Goal: Task Accomplishment & Management: Use online tool/utility

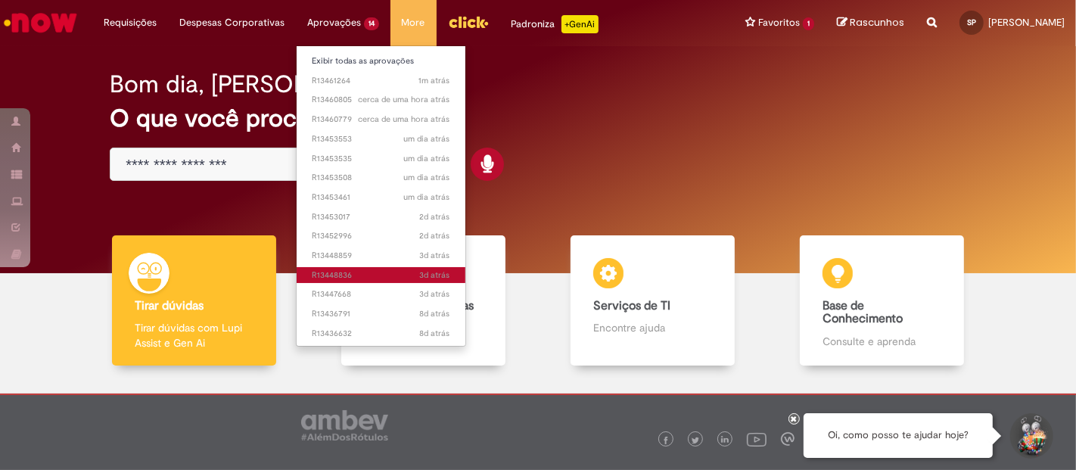
click at [354, 275] on span "3d atrás 3 dias atrás R13448836" at bounding box center [381, 275] width 139 height 12
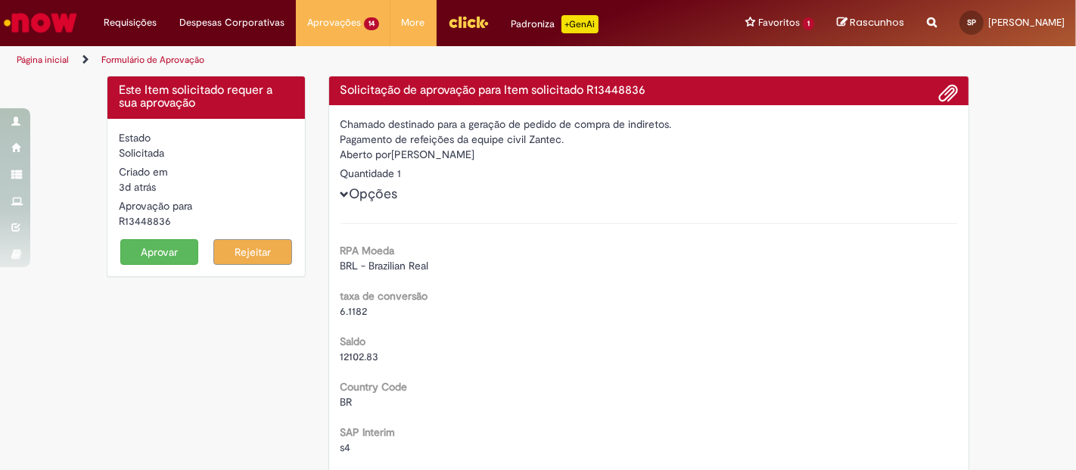
click at [184, 250] on button "Aprovar" at bounding box center [159, 252] width 79 height 26
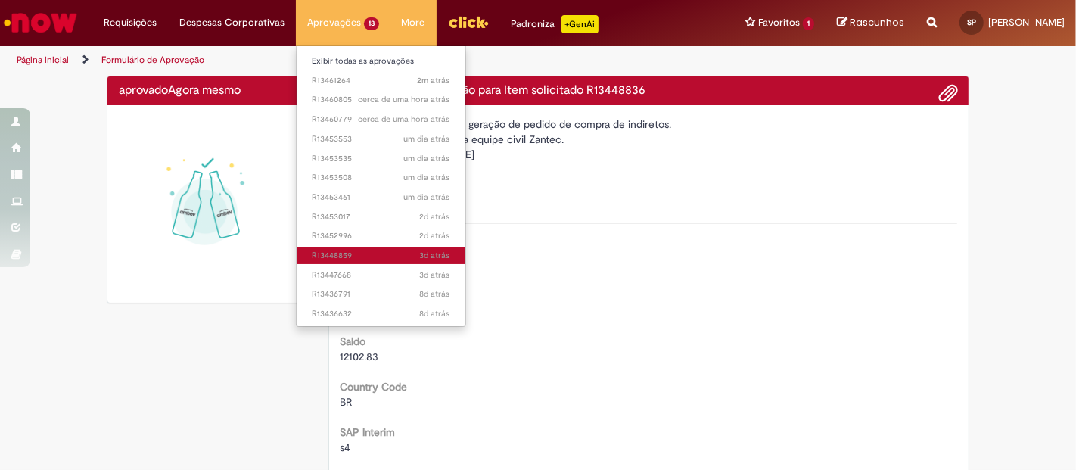
click at [346, 248] on link "3d atrás 3 dias atrás R13448859" at bounding box center [381, 256] width 169 height 17
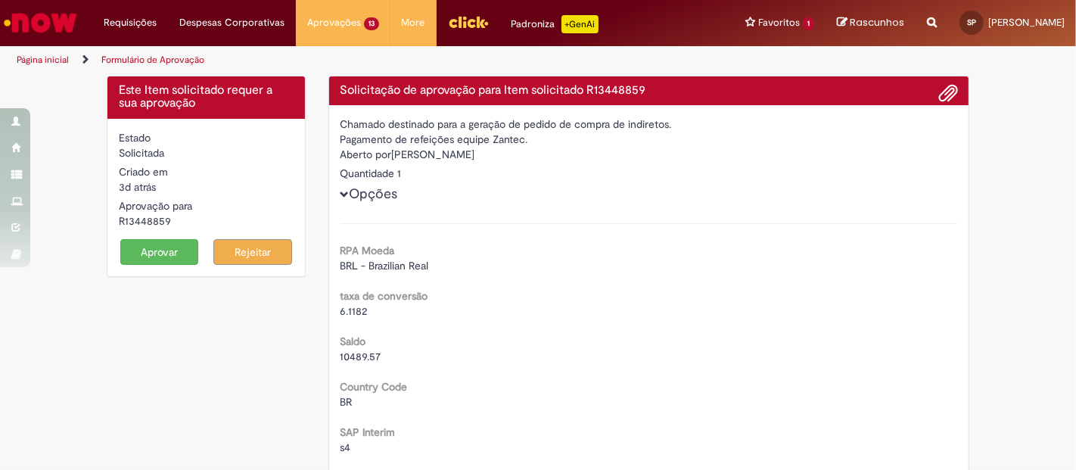
click at [149, 258] on button "Aprovar" at bounding box center [159, 252] width 79 height 26
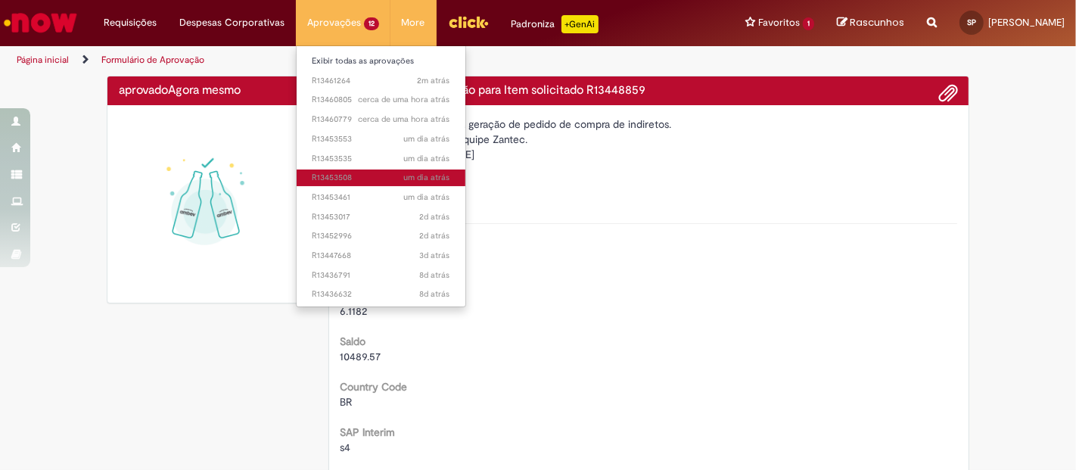
click at [378, 172] on span "um dia atrás um dia atrás R13453508" at bounding box center [381, 178] width 139 height 12
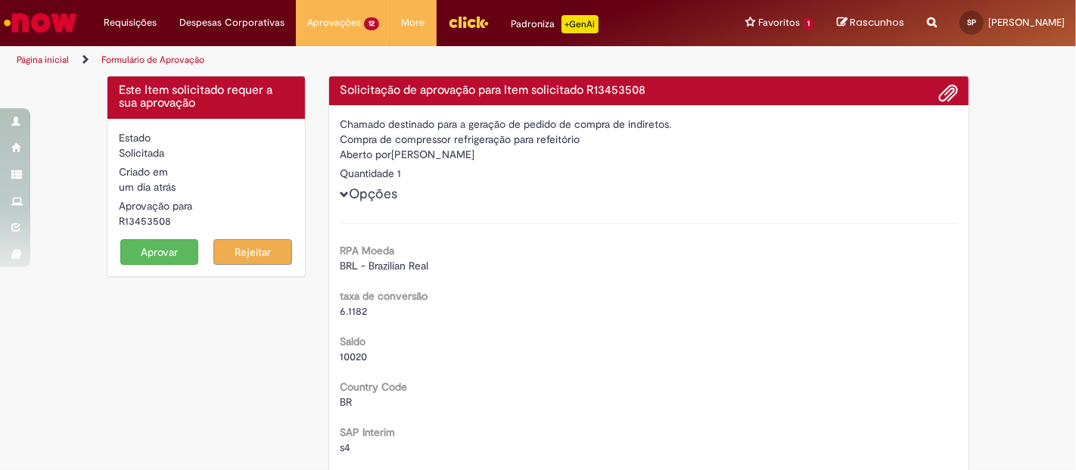
click at [160, 249] on button "Aprovar" at bounding box center [159, 252] width 79 height 26
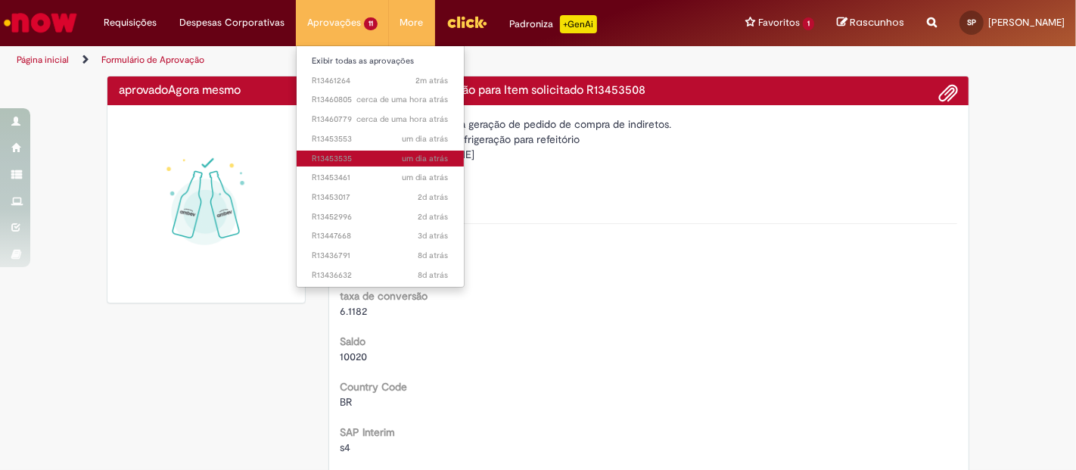
click at [365, 153] on span "um dia atrás um dia atrás R13453535" at bounding box center [380, 159] width 137 height 12
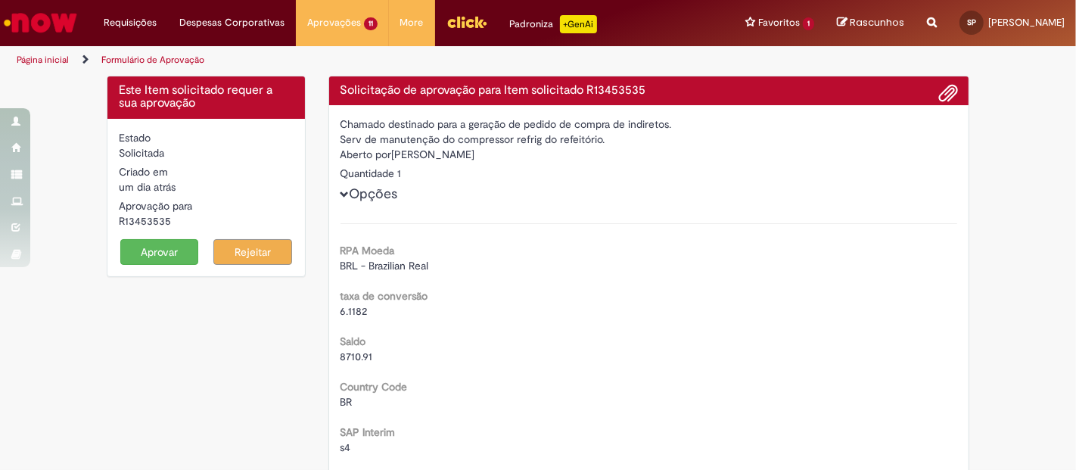
click at [173, 252] on button "Aprovar" at bounding box center [159, 252] width 79 height 26
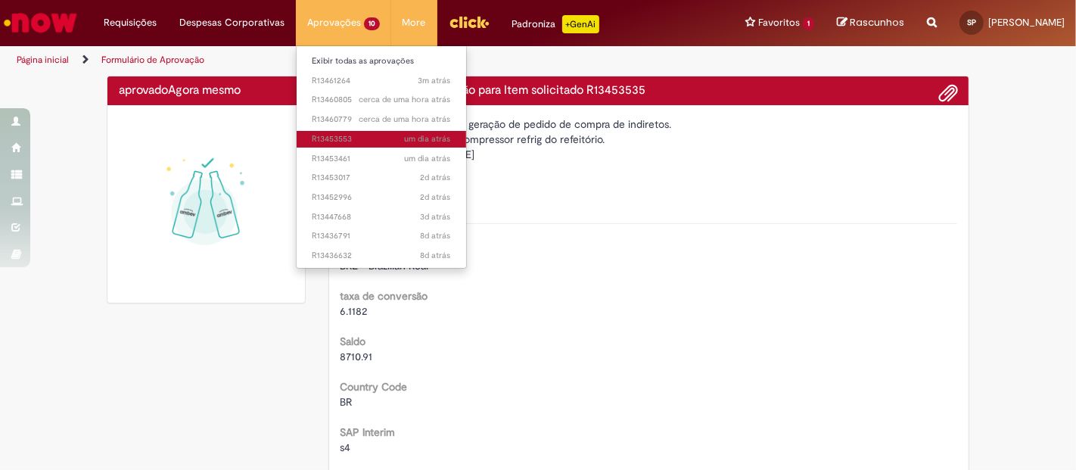
click at [363, 133] on span "um dia atrás um dia atrás R13453553" at bounding box center [381, 139] width 139 height 12
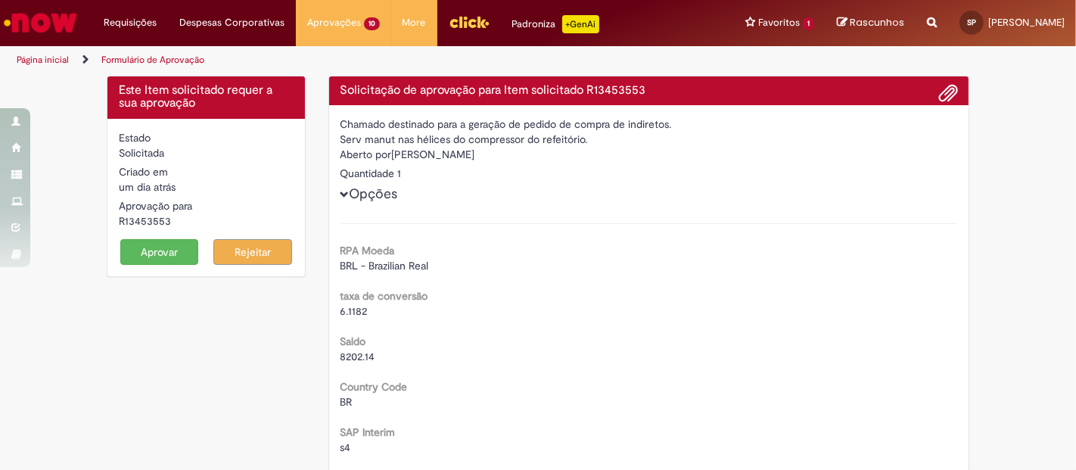
click at [168, 236] on form "Estado Solicitada Criado em um dia atrás um dia atrás Aprovação para R13453553 …" at bounding box center [206, 197] width 175 height 135
click at [167, 241] on button "Aprovar" at bounding box center [159, 252] width 79 height 26
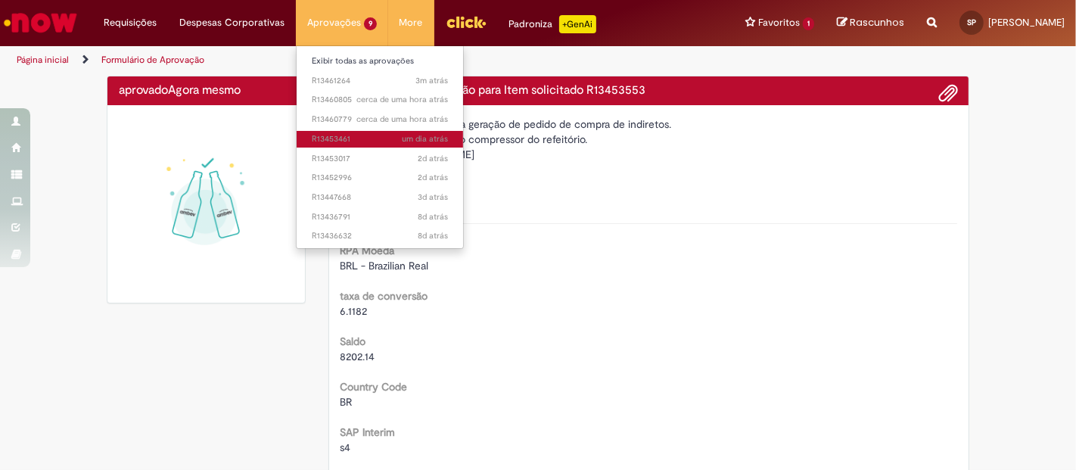
click at [354, 133] on span "um dia atrás um dia atrás R13453461" at bounding box center [380, 139] width 136 height 12
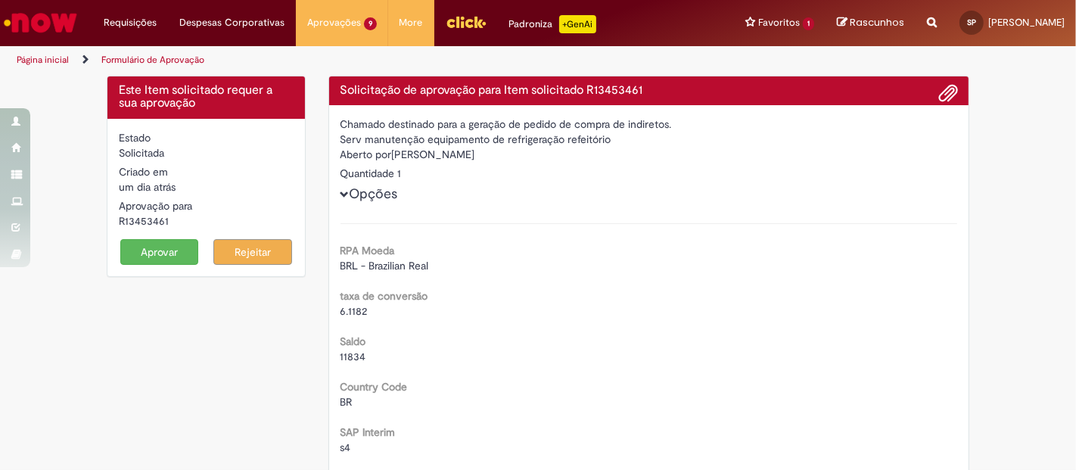
click at [163, 261] on button "Aprovar" at bounding box center [159, 252] width 79 height 26
